Goal: Find specific page/section: Find specific page/section

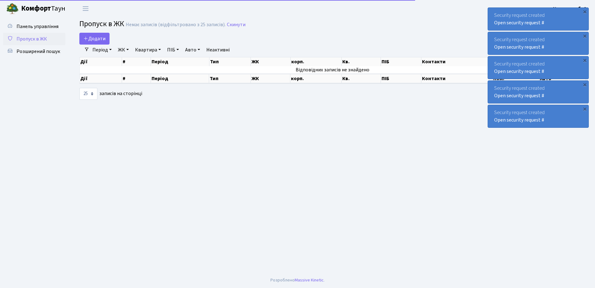
select select "25"
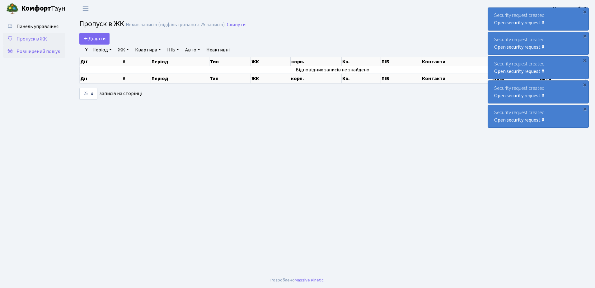
click at [39, 50] on span "Розширений пошук" at bounding box center [39, 51] width 44 height 7
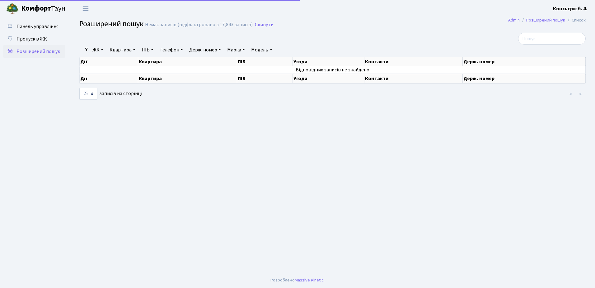
select select "25"
click at [33, 37] on span "Пропуск в ЖК" at bounding box center [32, 39] width 31 height 7
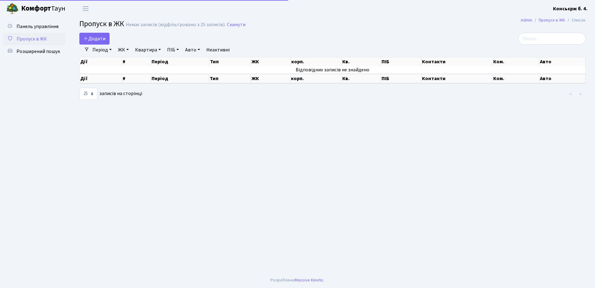
select select "25"
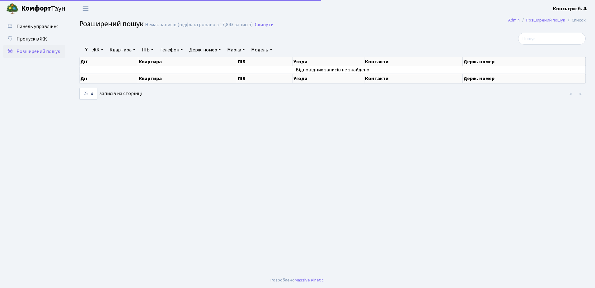
select select "25"
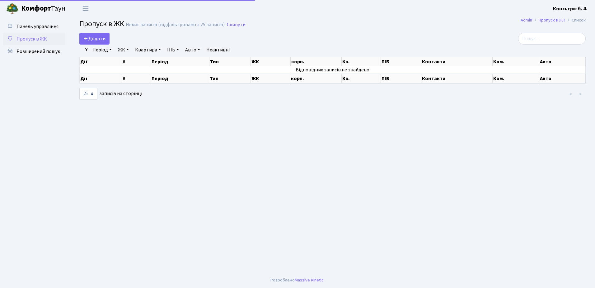
select select "25"
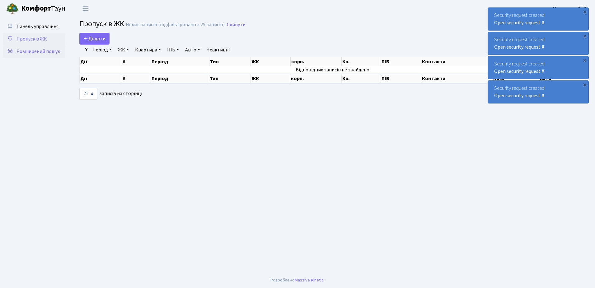
click at [34, 50] on span "Розширений пошук" at bounding box center [39, 51] width 44 height 7
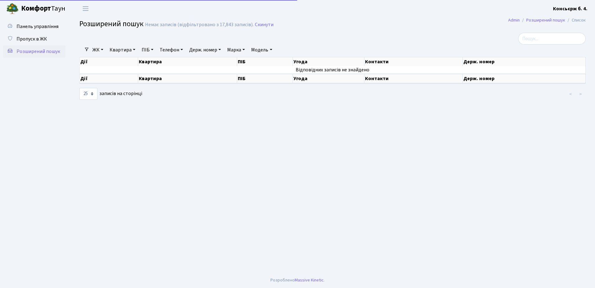
select select "25"
click at [33, 38] on span "Пропуск в ЖК" at bounding box center [32, 39] width 31 height 7
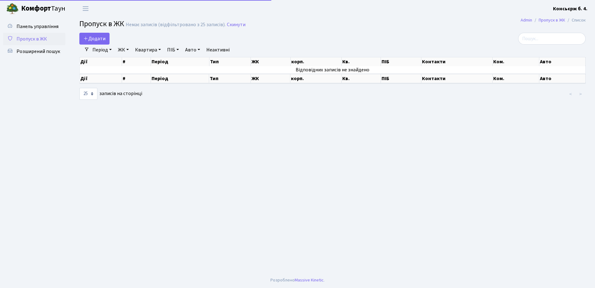
select select "25"
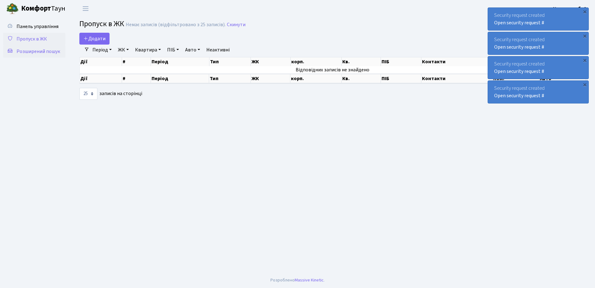
click at [37, 50] on span "Розширений пошук" at bounding box center [39, 51] width 44 height 7
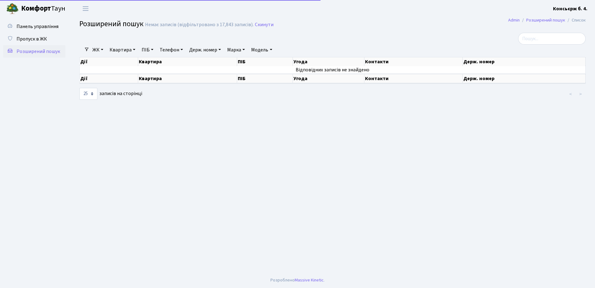
select select "25"
click at [35, 38] on span "Пропуск в ЖК" at bounding box center [32, 39] width 31 height 7
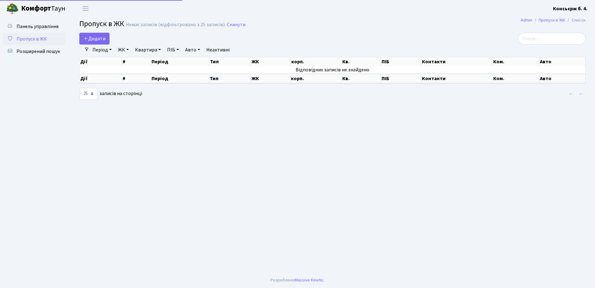
select select "25"
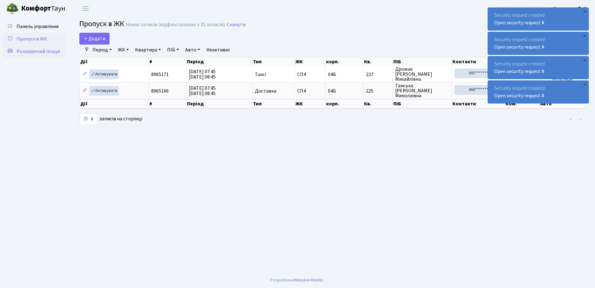
click at [32, 52] on span "Розширений пошук" at bounding box center [39, 51] width 44 height 7
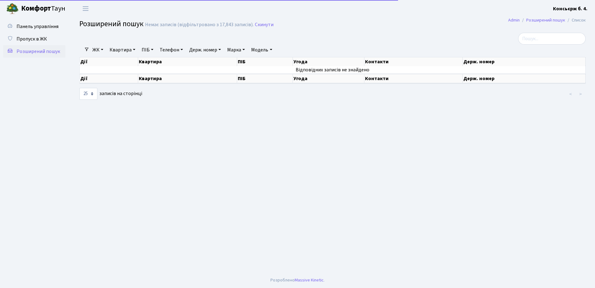
select select "25"
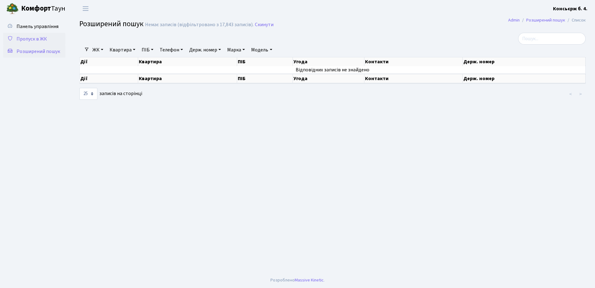
click at [31, 37] on span "Пропуск в ЖК" at bounding box center [32, 39] width 31 height 7
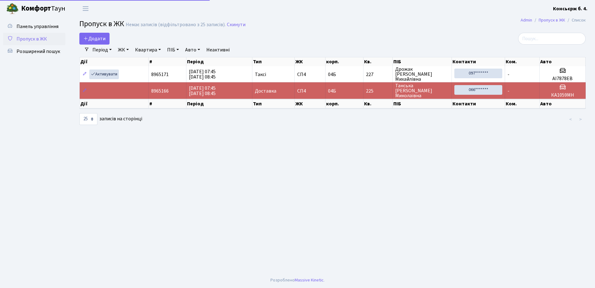
select select "25"
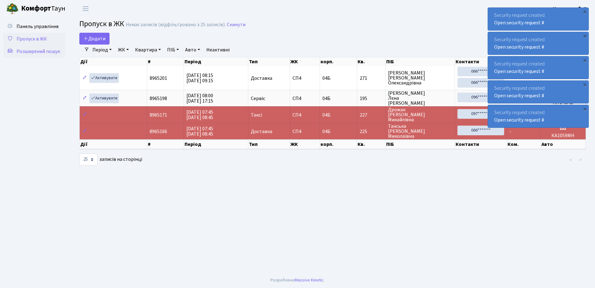
click at [39, 51] on span "Розширений пошук" at bounding box center [39, 51] width 44 height 7
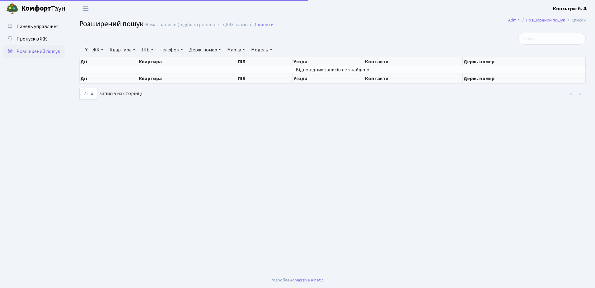
select select "25"
click at [36, 38] on span "Пропуск в ЖК" at bounding box center [32, 39] width 31 height 7
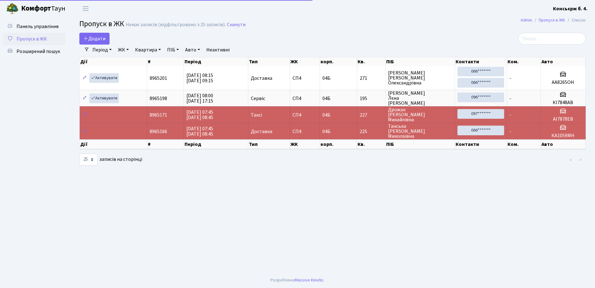
select select "25"
